Goal: Task Accomplishment & Management: Manage account settings

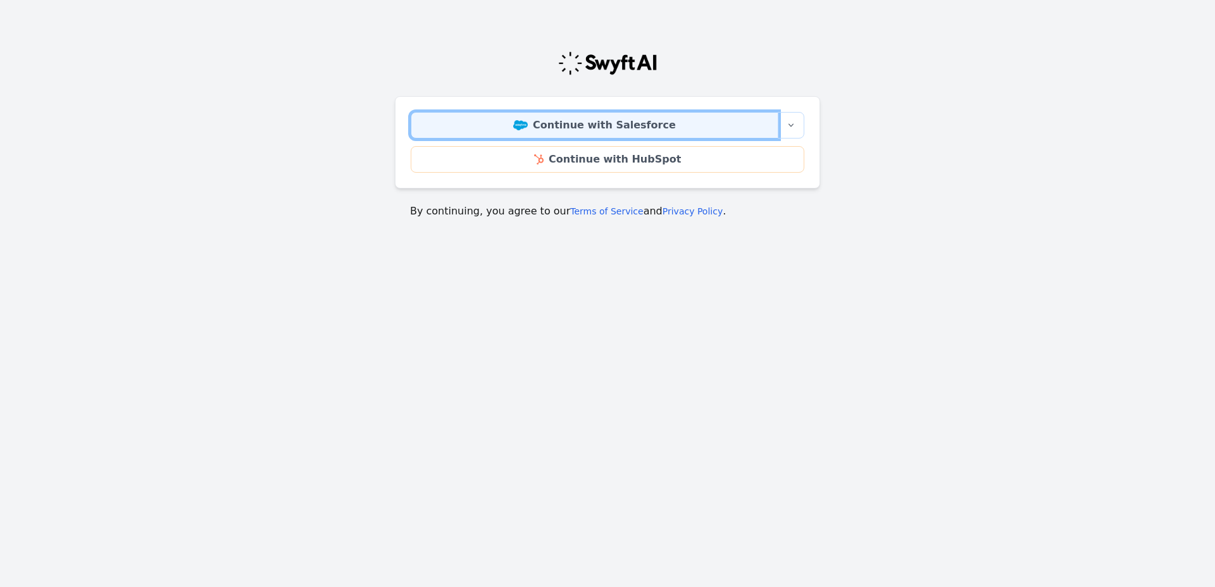
click at [596, 130] on link "Continue with Salesforce" at bounding box center [595, 125] width 368 height 27
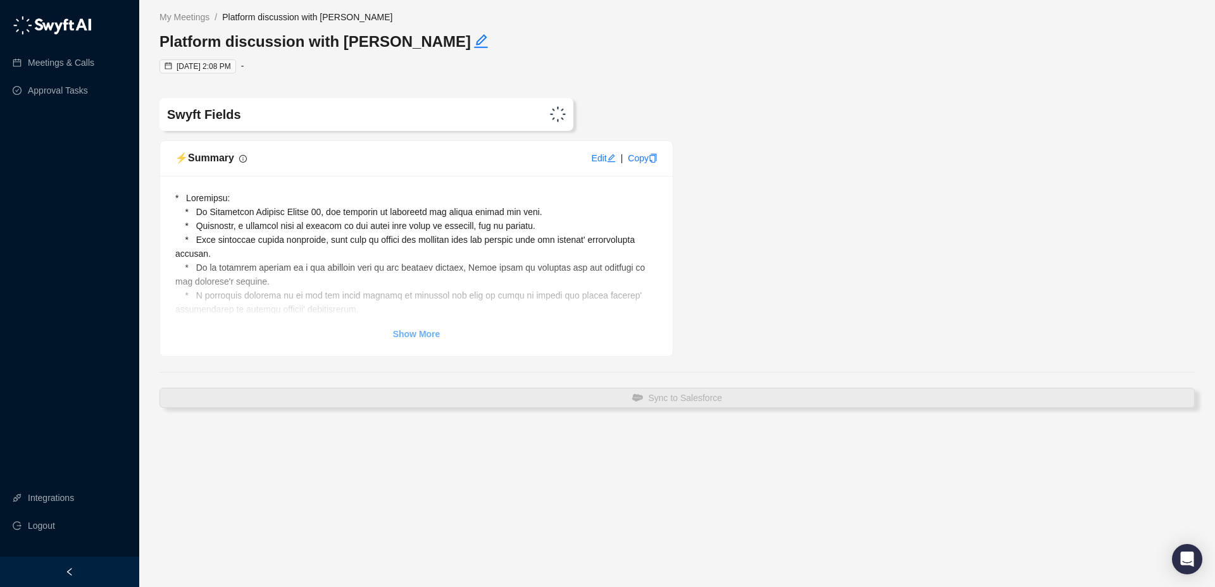
click at [429, 330] on strong "Show More" at bounding box center [416, 334] width 47 height 10
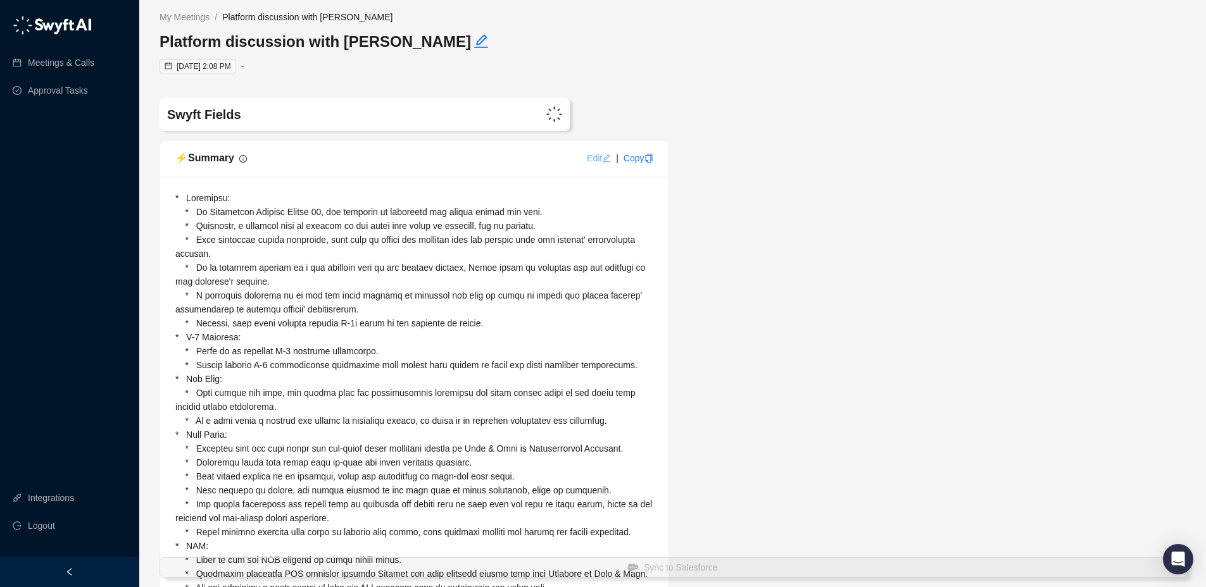
click at [592, 157] on link "Edit" at bounding box center [599, 158] width 24 height 10
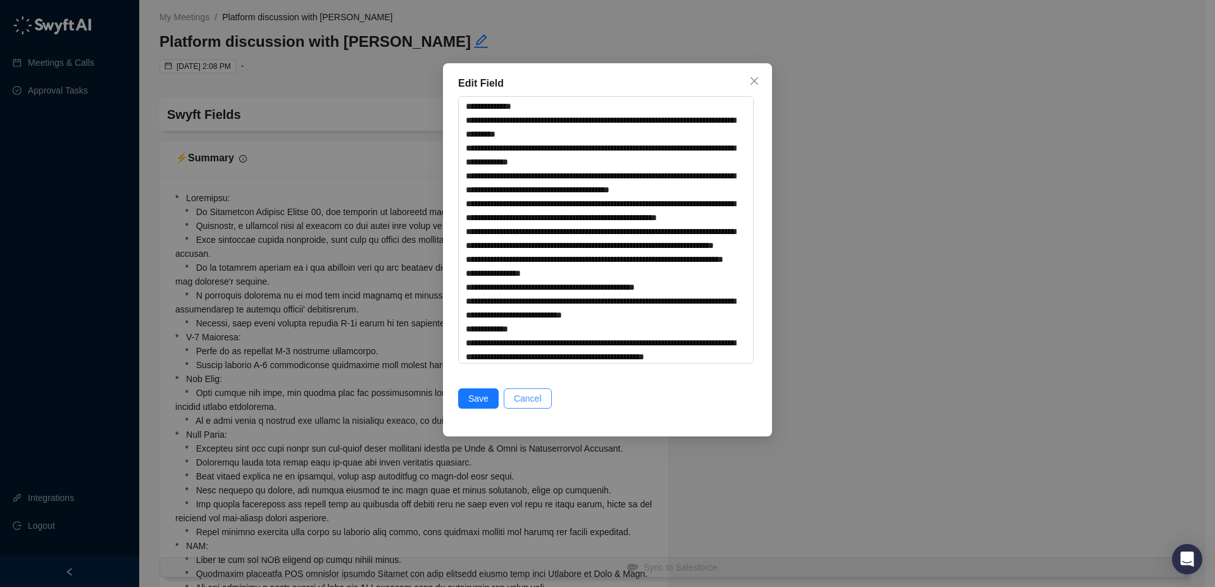
click at [532, 394] on span "Cancel" at bounding box center [528, 399] width 28 height 14
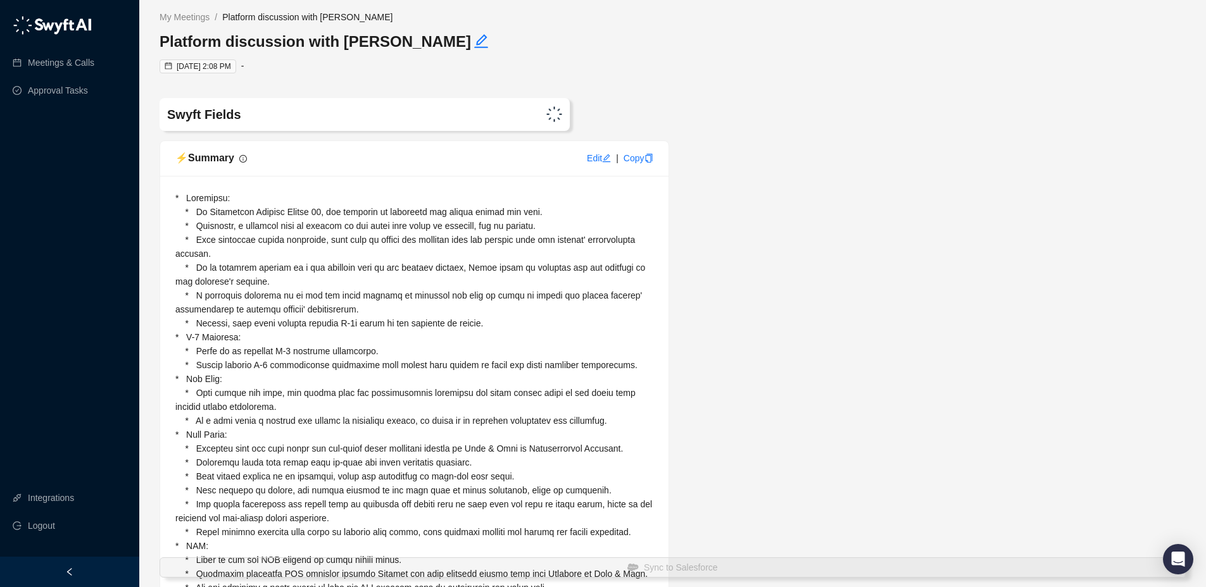
scroll to position [3, 0]
